Goal: Navigation & Orientation: Find specific page/section

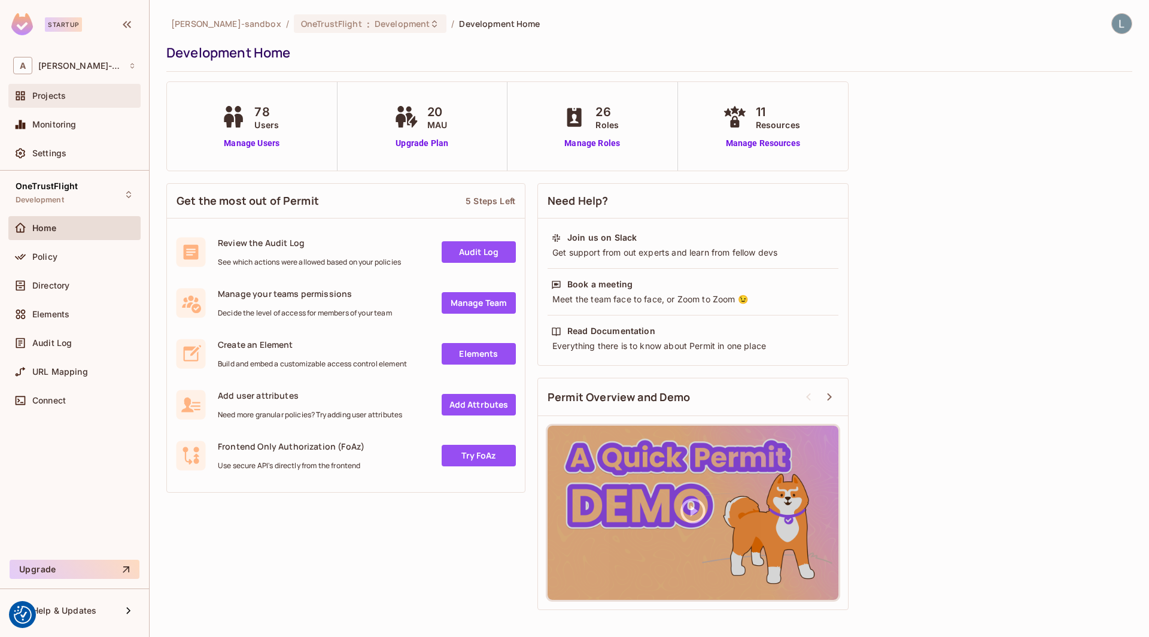
click at [73, 95] on div "Projects" at bounding box center [84, 96] width 104 height 10
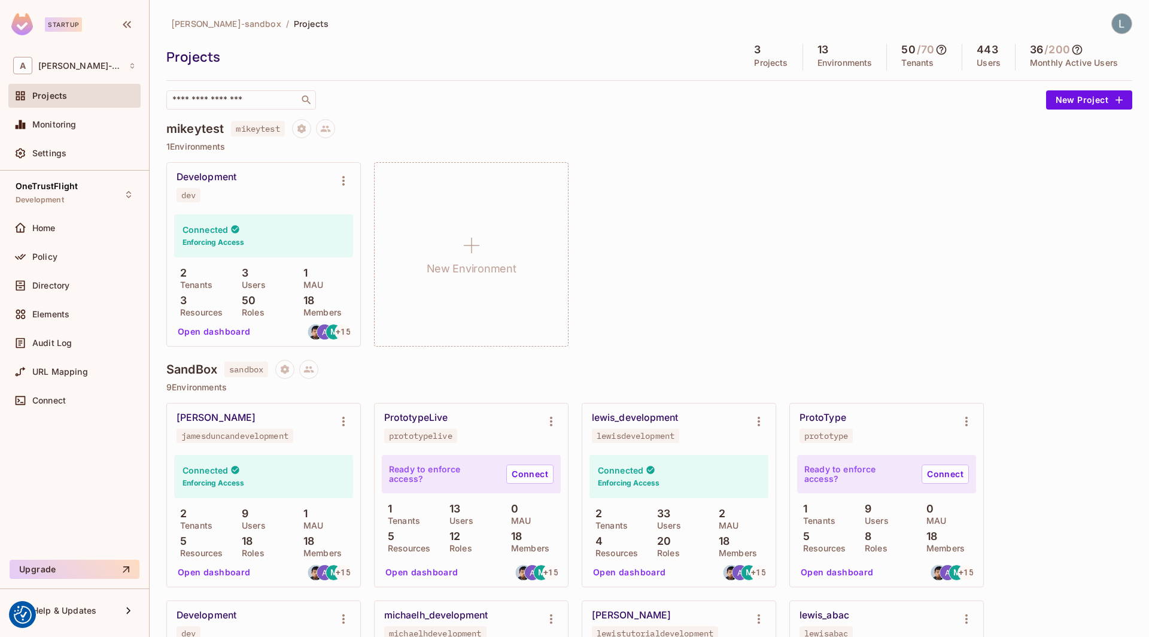
click at [241, 20] on span "[PERSON_NAME]-sandbox" at bounding box center [226, 23] width 110 height 11
click at [23, 28] on img at bounding box center [22, 24] width 22 height 22
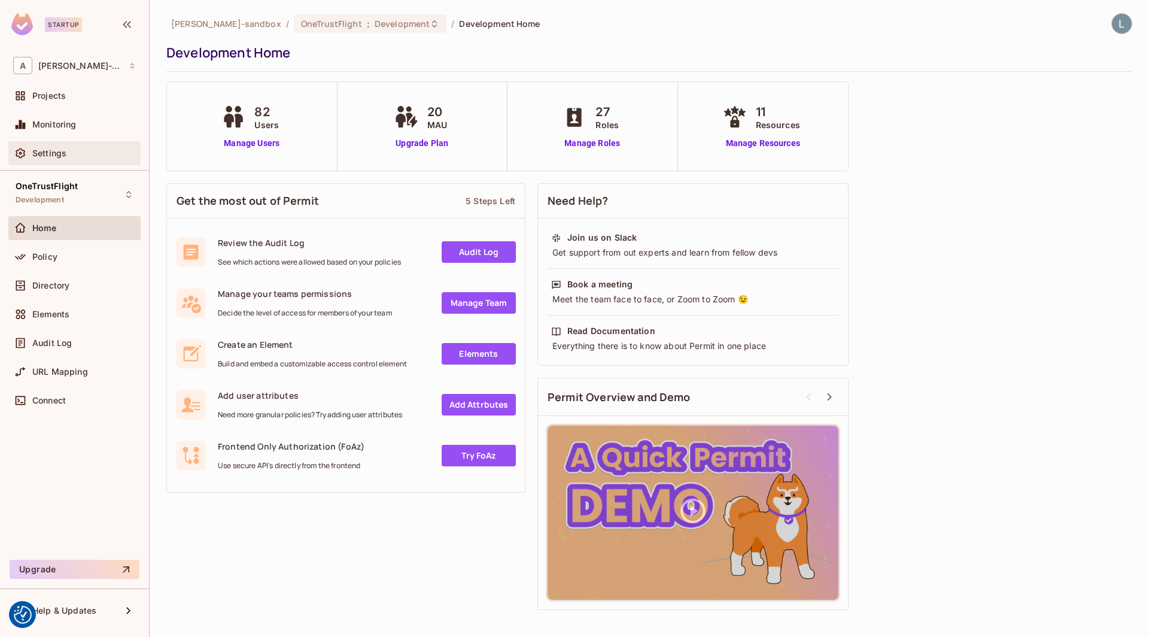
click at [63, 154] on span "Settings" at bounding box center [49, 153] width 34 height 10
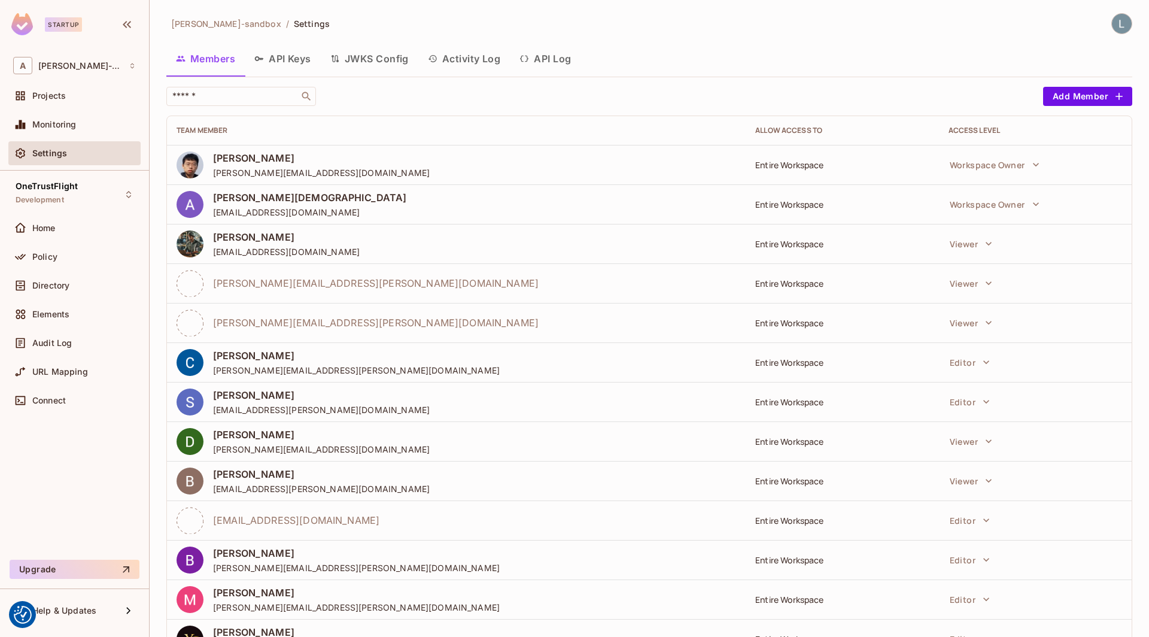
drag, startPoint x: 271, startPoint y: 22, endPoint x: 172, endPoint y: 19, distance: 98.8
click at [172, 19] on span "[PERSON_NAME]-sandbox" at bounding box center [226, 23] width 110 height 11
click at [224, 28] on span "alex-trustflight-sandbox" at bounding box center [226, 23] width 110 height 11
